Goal: Task Accomplishment & Management: Complete application form

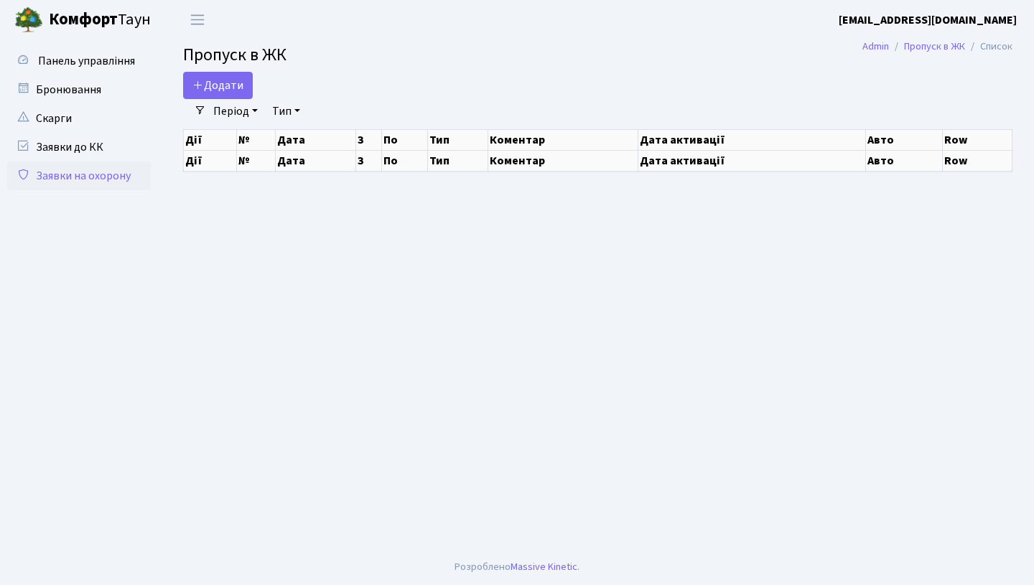
select select "25"
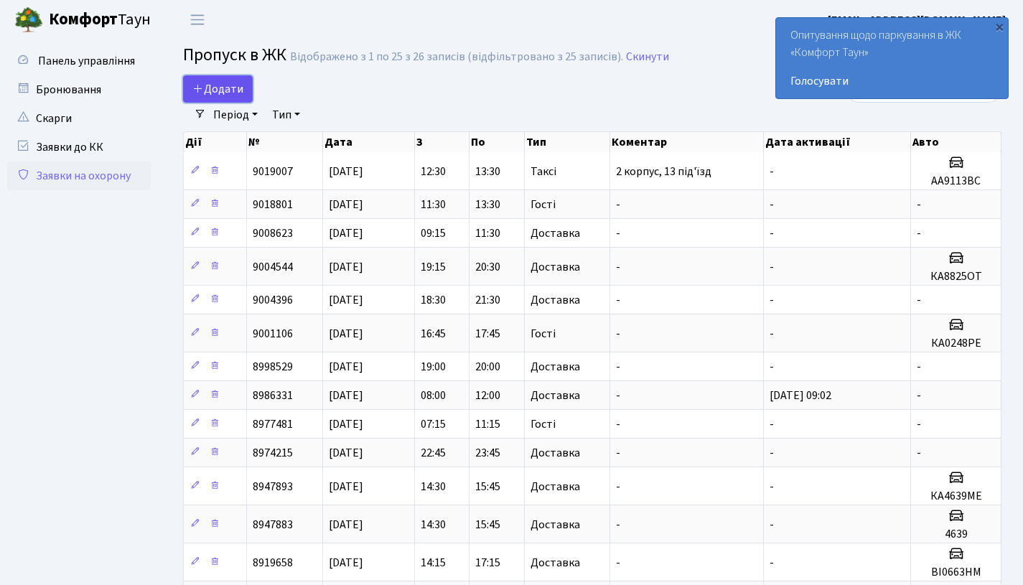
click at [233, 90] on span "Додати" at bounding box center [217, 89] width 51 height 16
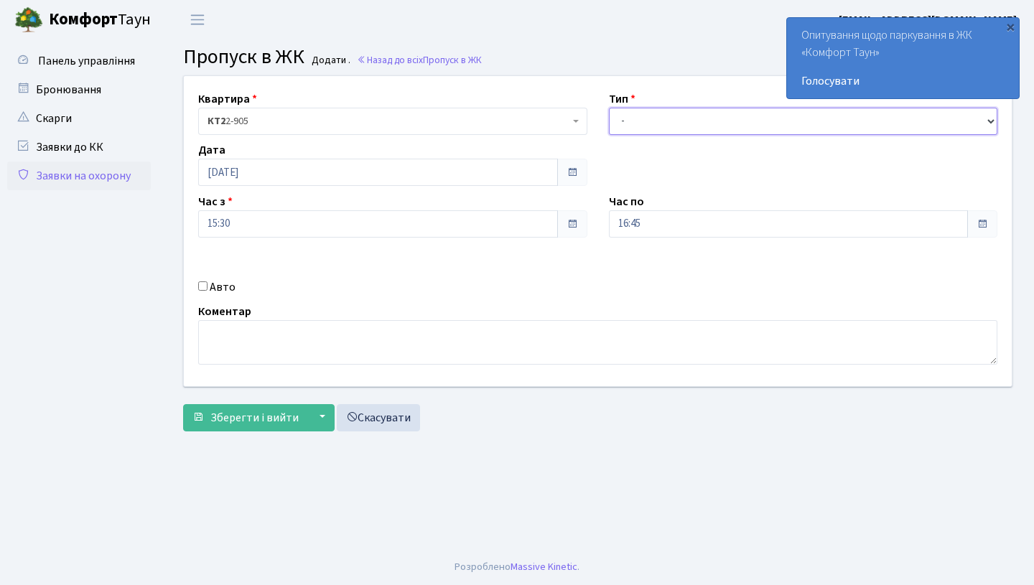
click at [655, 116] on select "- Доставка Таксі Гості Сервіс" at bounding box center [803, 121] width 389 height 27
select select "1"
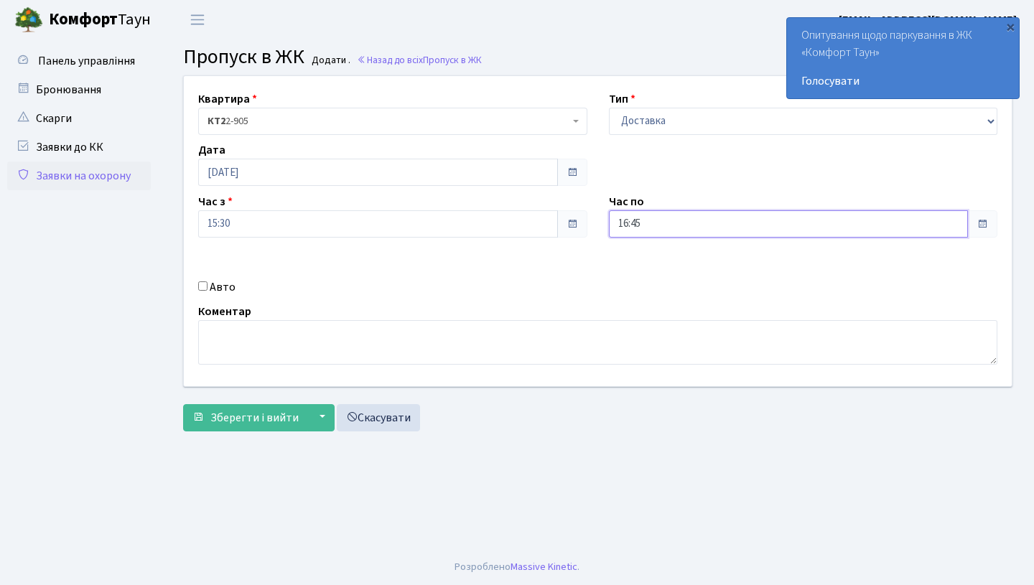
click at [648, 235] on input "16:45" at bounding box center [789, 223] width 360 height 27
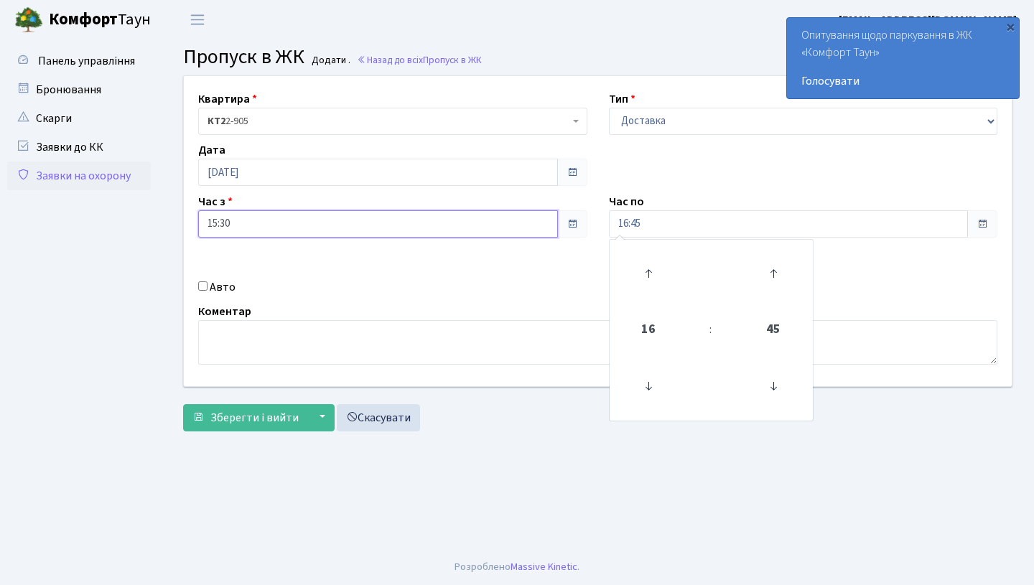
click at [276, 237] on input "15:30" at bounding box center [378, 223] width 360 height 27
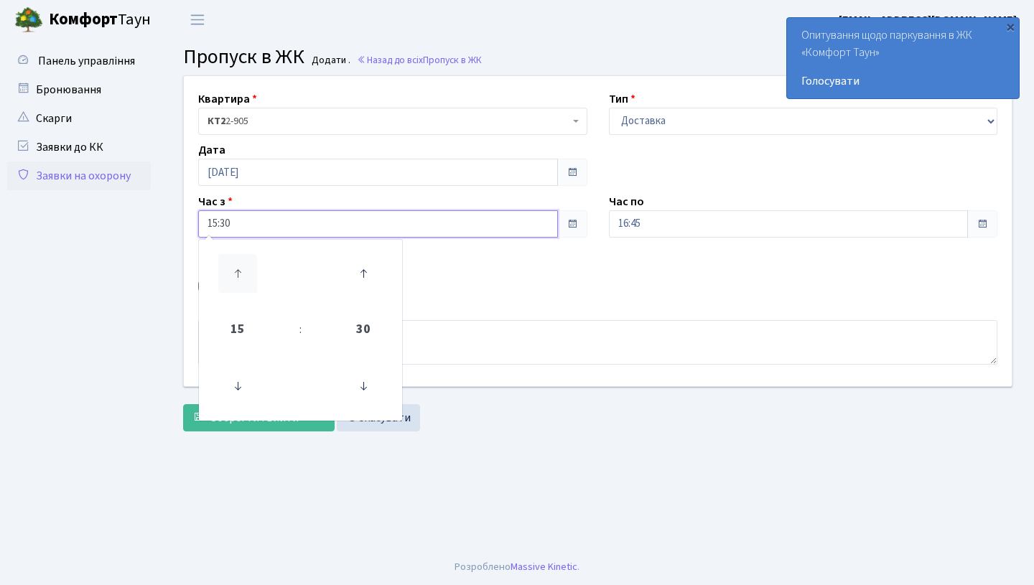
click at [236, 276] on icon at bounding box center [237, 273] width 39 height 39
type input "18:30"
click at [583, 289] on div "Авто" at bounding box center [392, 287] width 411 height 17
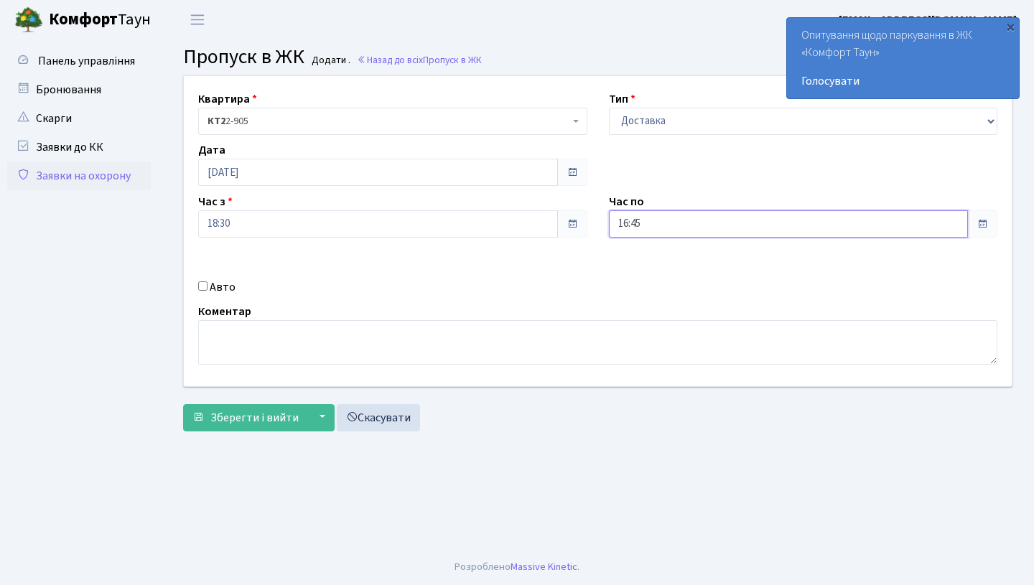
click at [672, 231] on input "16:45" at bounding box center [789, 223] width 360 height 27
click at [638, 274] on icon at bounding box center [648, 273] width 39 height 39
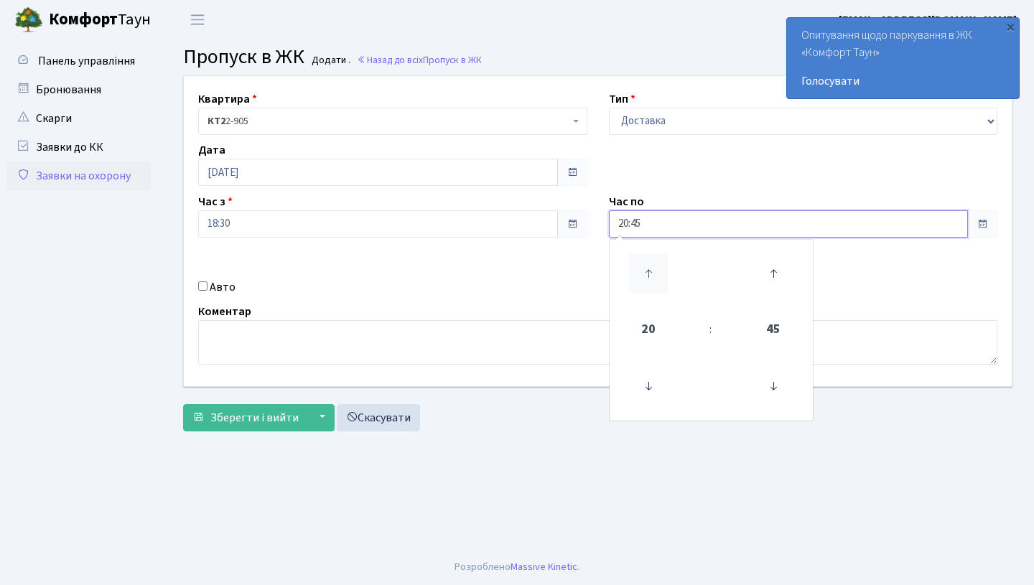
click at [638, 274] on icon at bounding box center [648, 273] width 39 height 39
type input "22:45"
click at [521, 279] on div "Авто" at bounding box center [392, 287] width 411 height 17
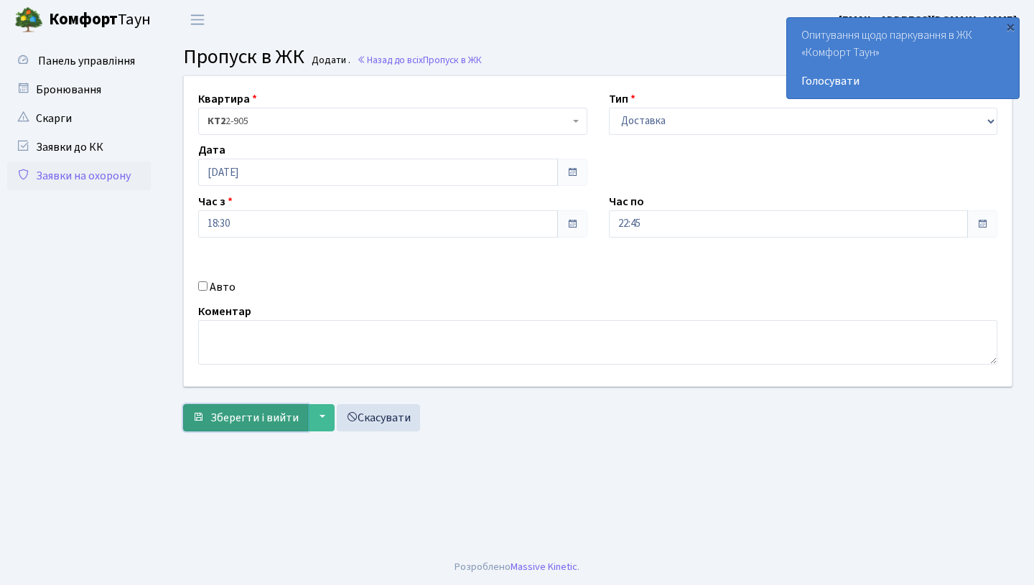
click at [233, 415] on span "Зберегти і вийти" at bounding box center [254, 418] width 88 height 16
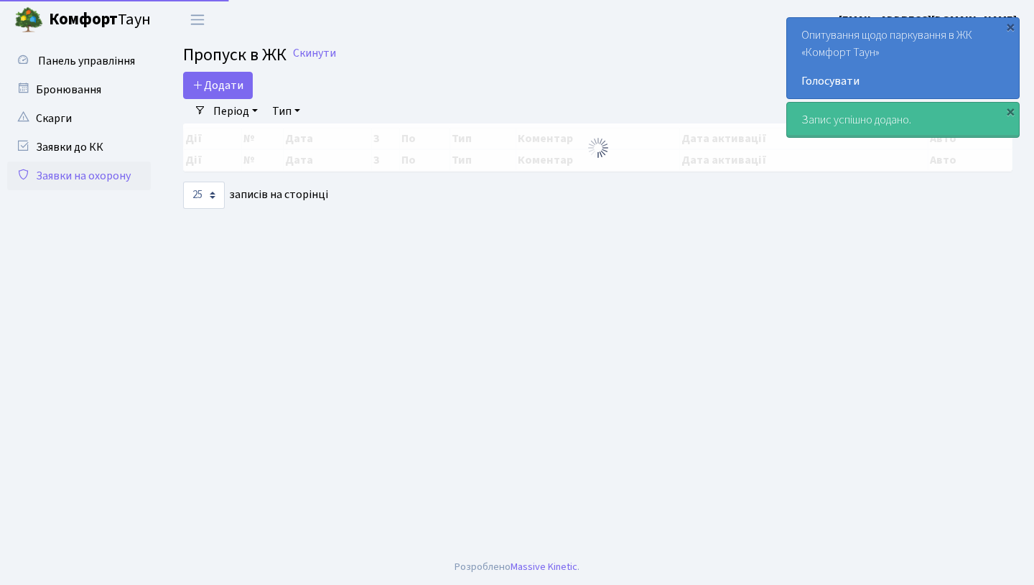
select select "25"
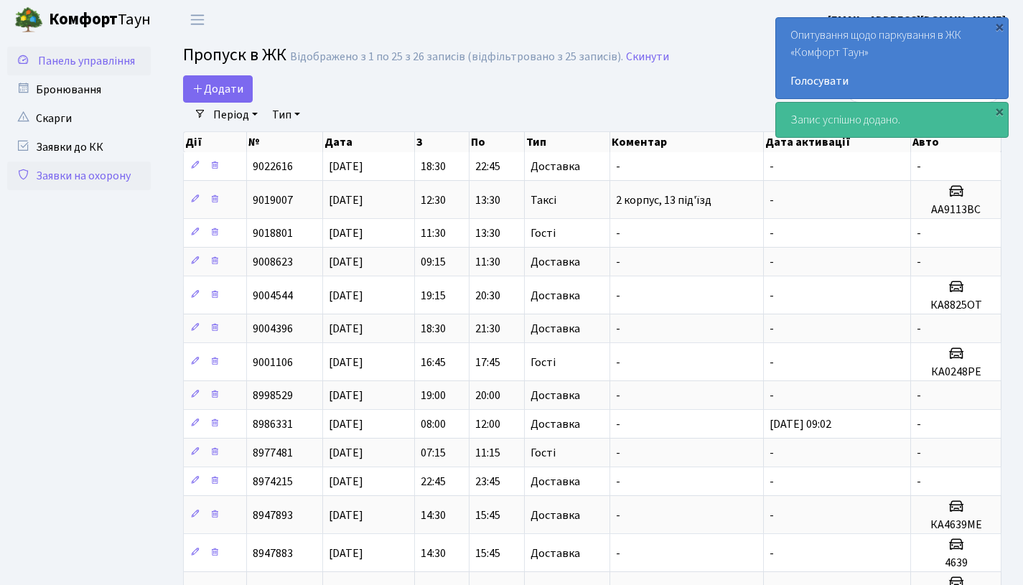
click at [78, 72] on link "Панель управління" at bounding box center [79, 61] width 144 height 29
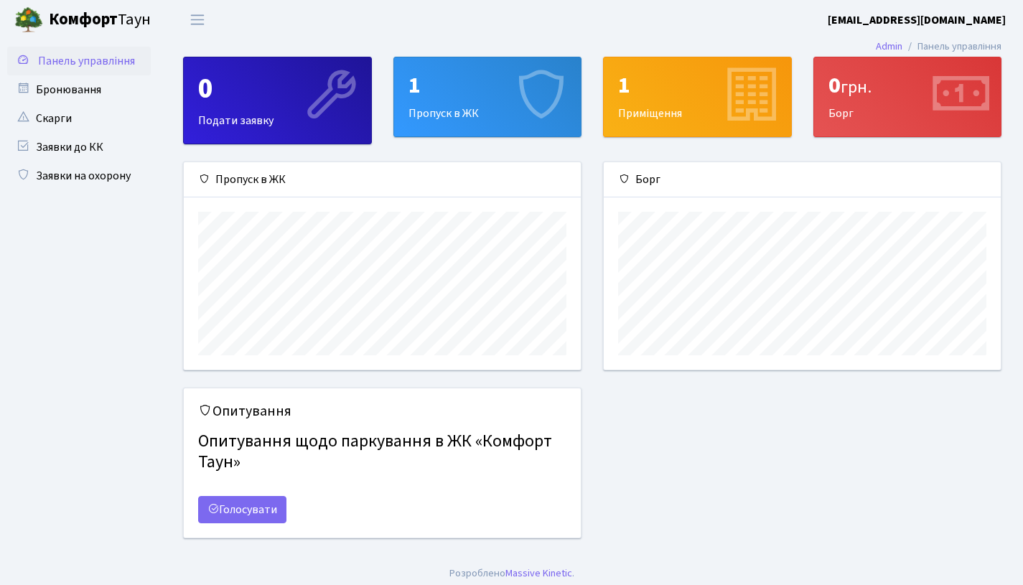
scroll to position [207, 397]
